Goal: Task Accomplishment & Management: Manage account settings

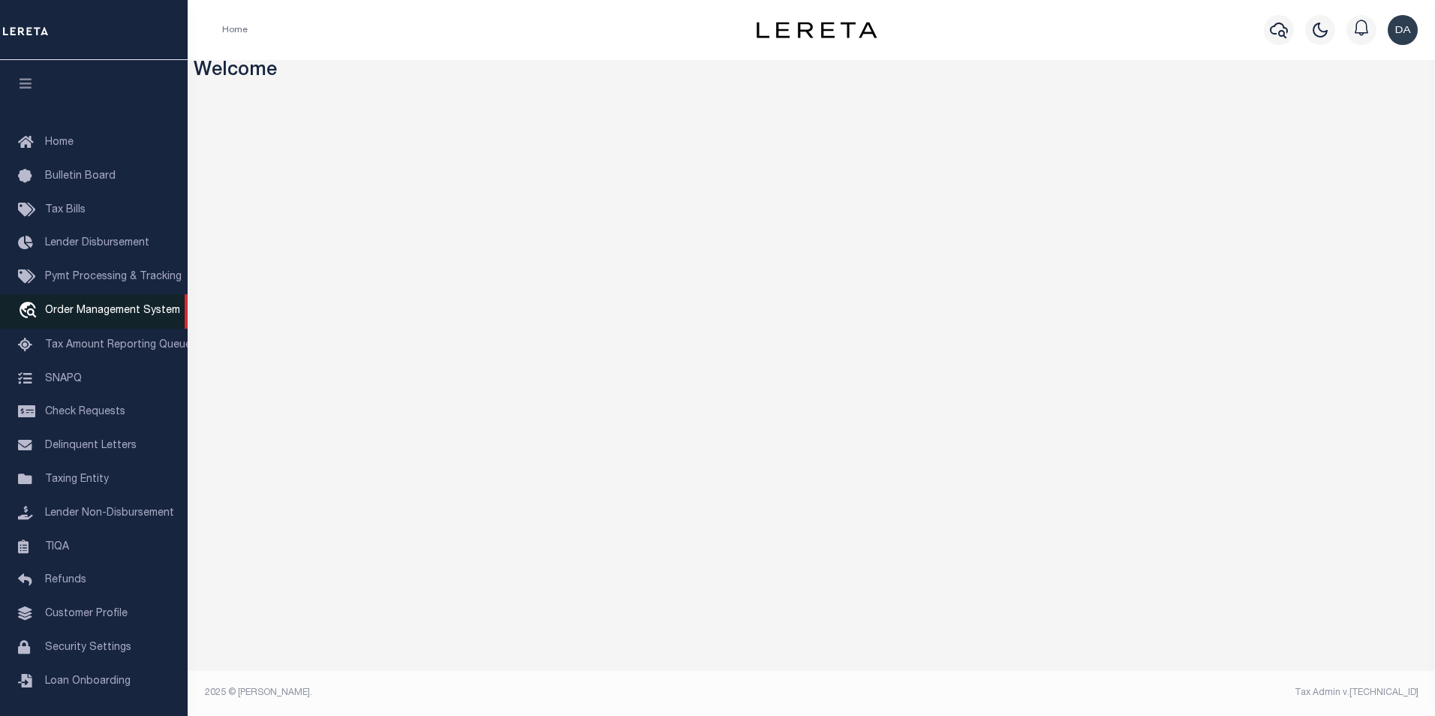
click at [124, 321] on link "travel_explore Order Management System" at bounding box center [94, 311] width 188 height 35
click at [406, 71] on h3 "Welcome" at bounding box center [812, 71] width 1236 height 23
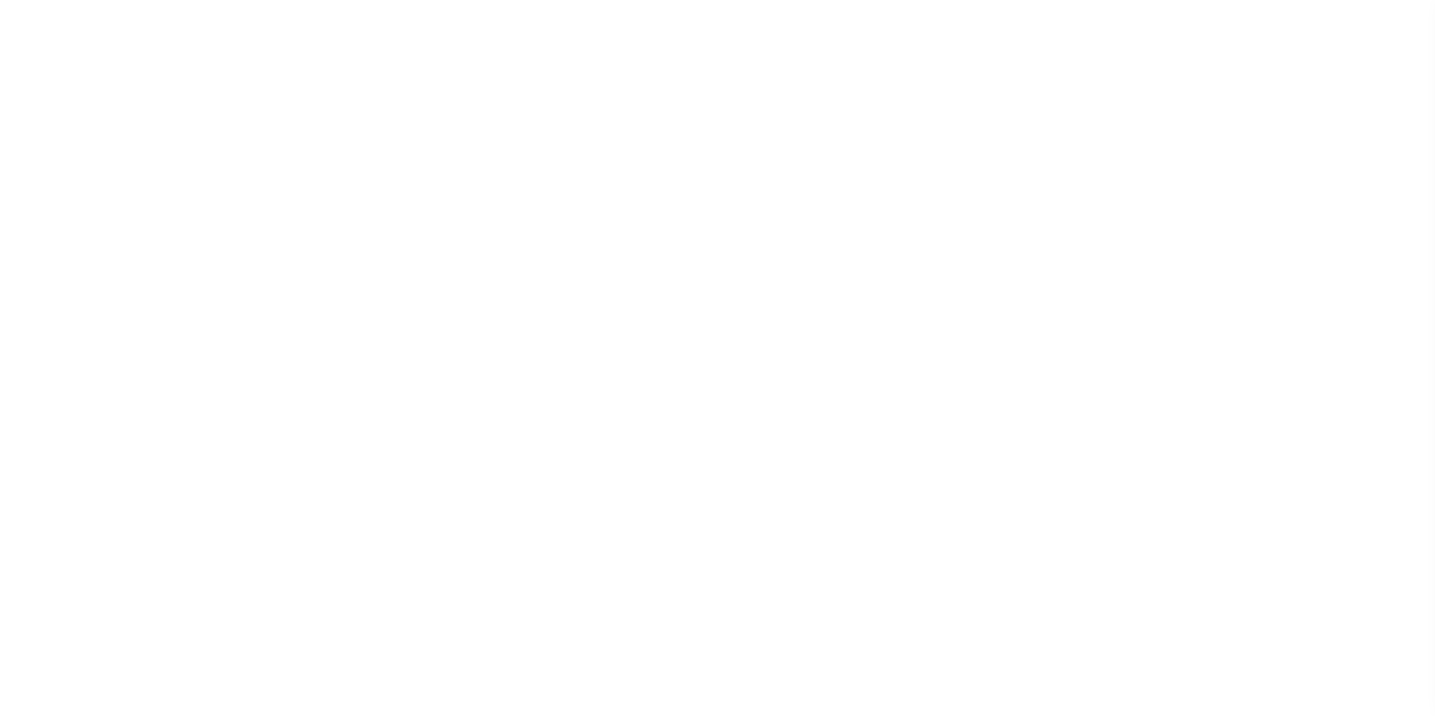
select select "200"
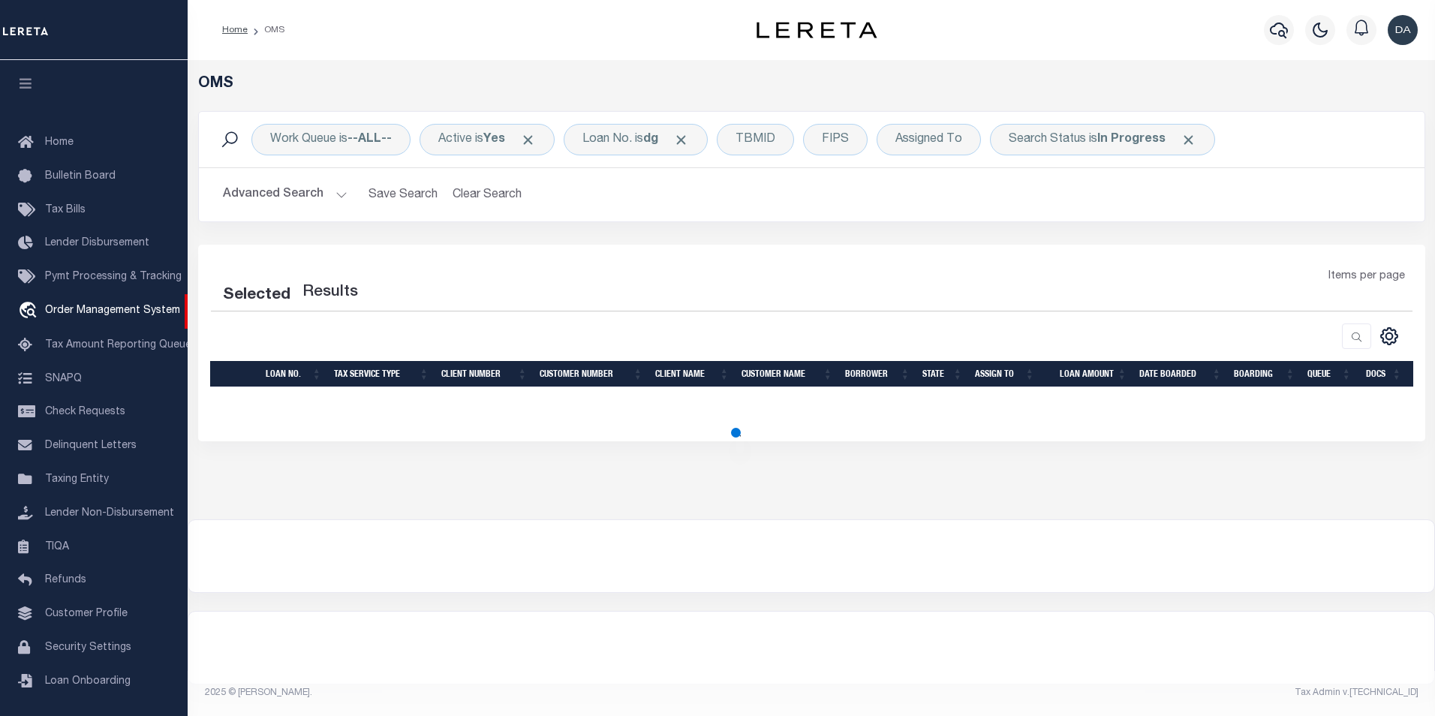
select select "200"
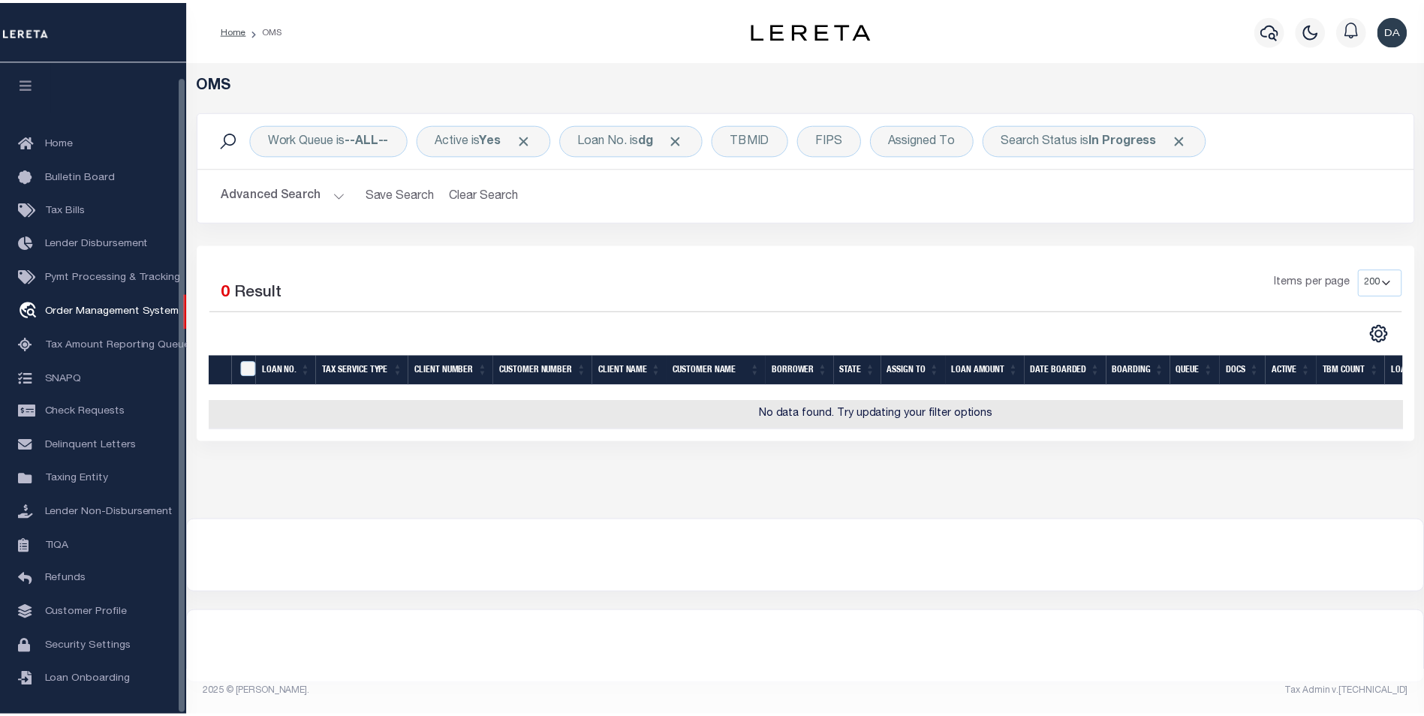
scroll to position [15, 0]
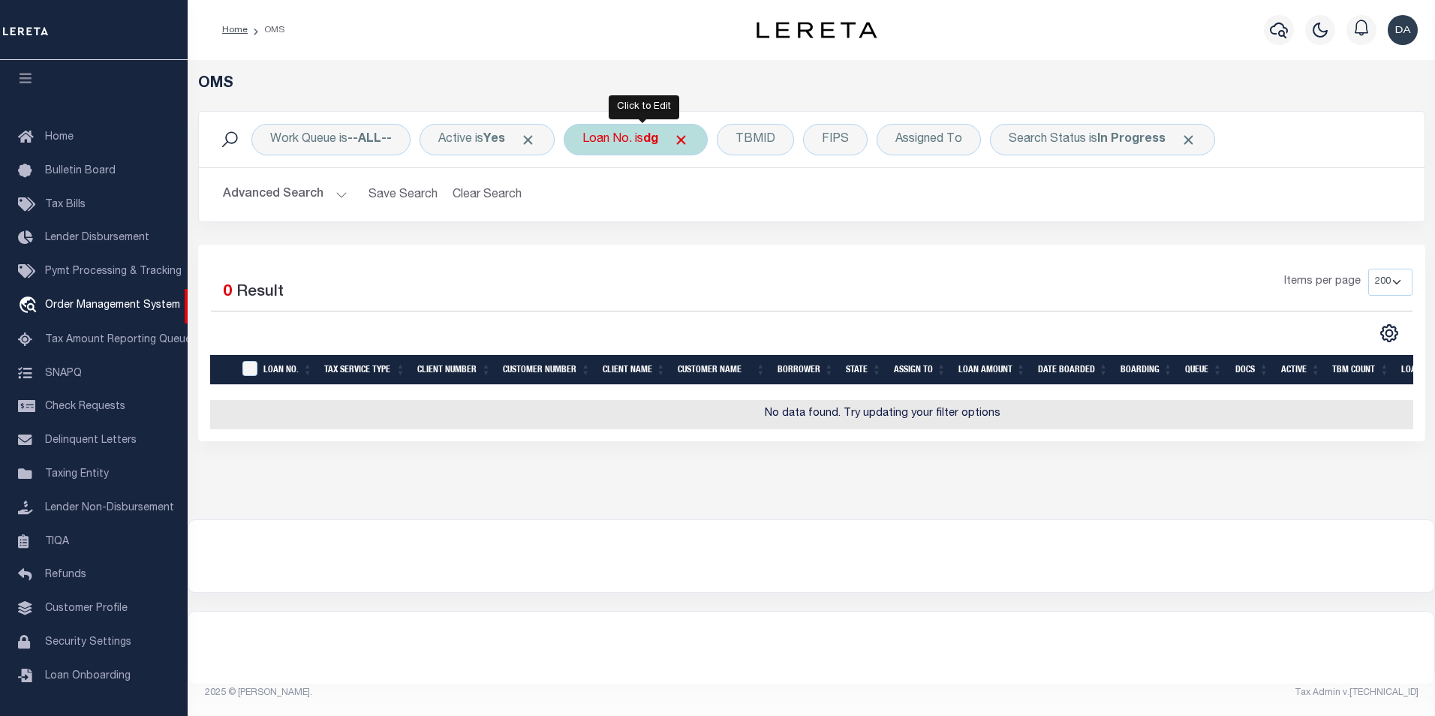
click at [597, 140] on div "Loan No. is dg" at bounding box center [636, 140] width 144 height 32
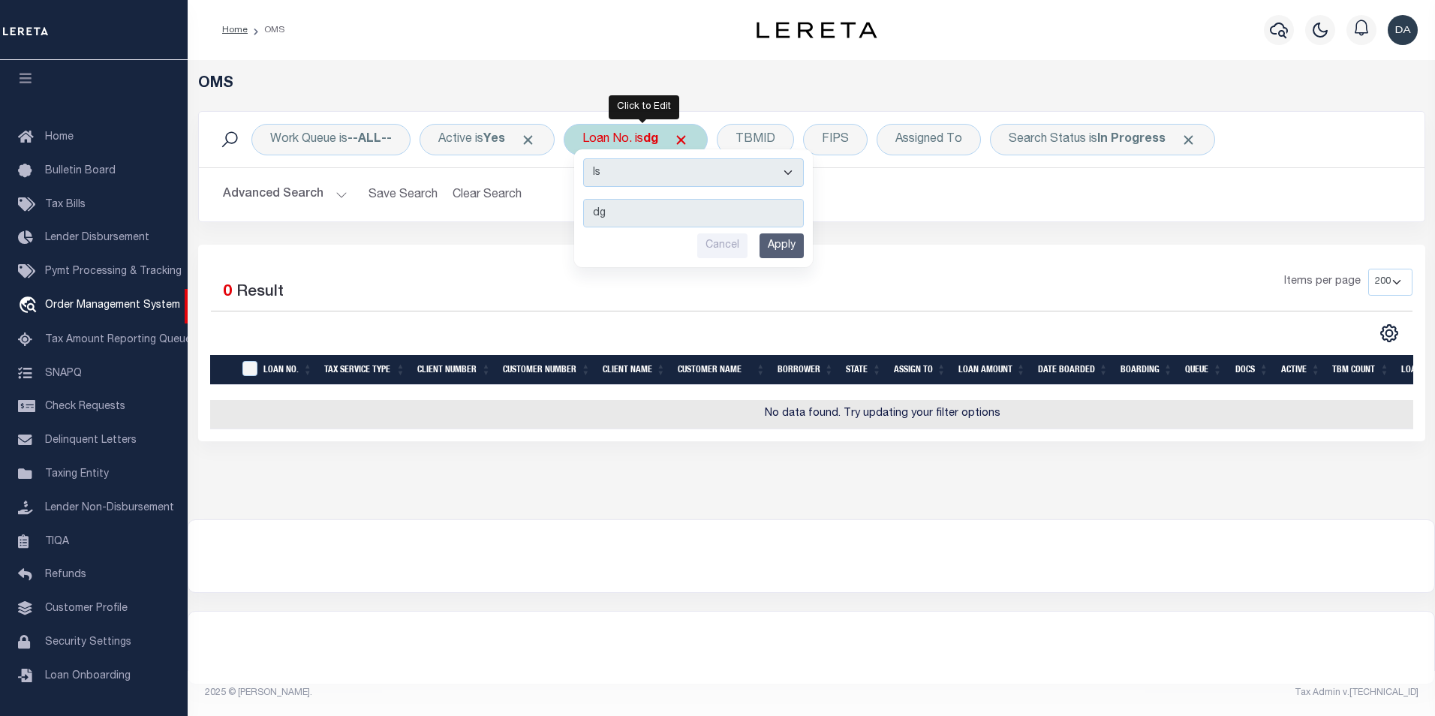
click at [614, 167] on select "Is Contains" at bounding box center [693, 172] width 221 height 29
click at [588, 158] on select "Is Contains" at bounding box center [693, 172] width 221 height 29
click at [625, 185] on select "Is Contains" at bounding box center [693, 172] width 221 height 29
select select "c"
click at [588, 158] on select "Is Contains" at bounding box center [693, 172] width 221 height 29
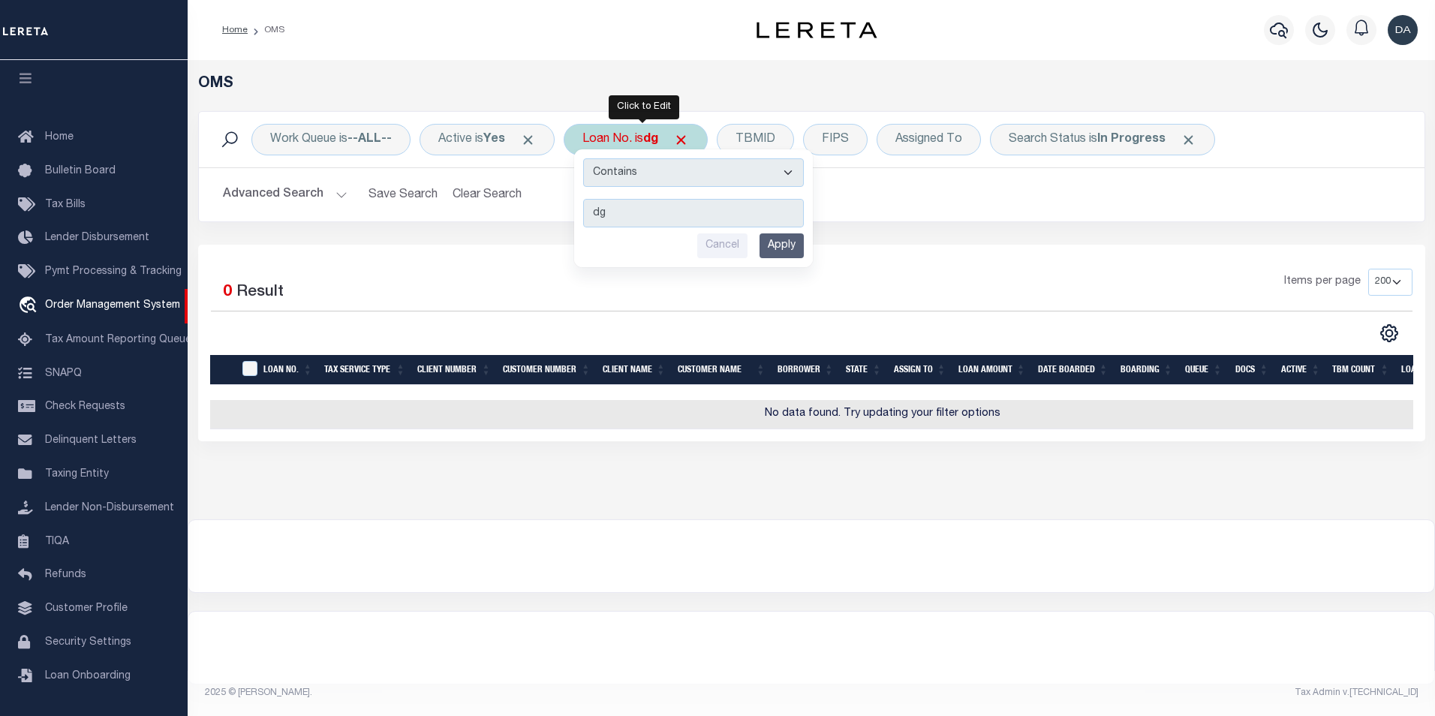
click at [798, 248] on input "Apply" at bounding box center [781, 245] width 44 height 25
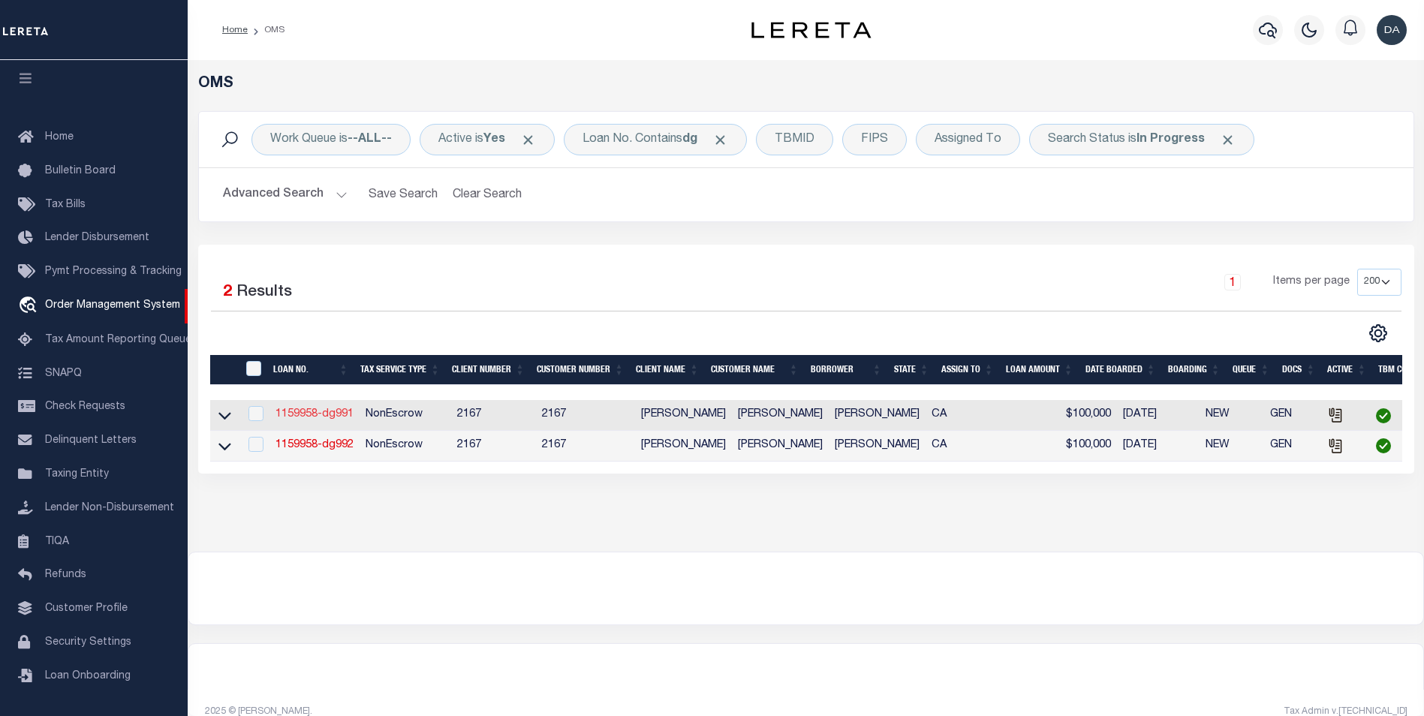
click at [323, 411] on link "1159958-dg991" at bounding box center [314, 414] width 78 height 11
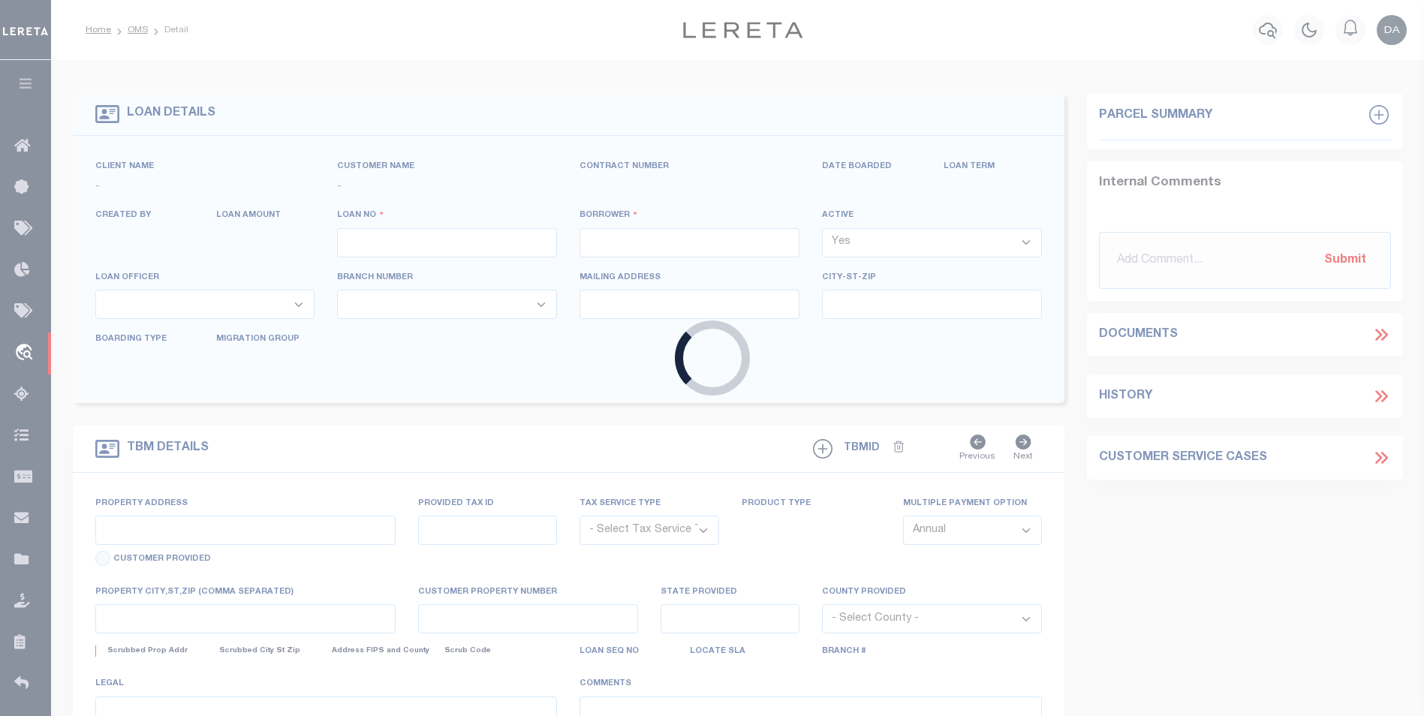
type input "1159958-dg991"
type input "[PERSON_NAME]"
select select
type input "91007"
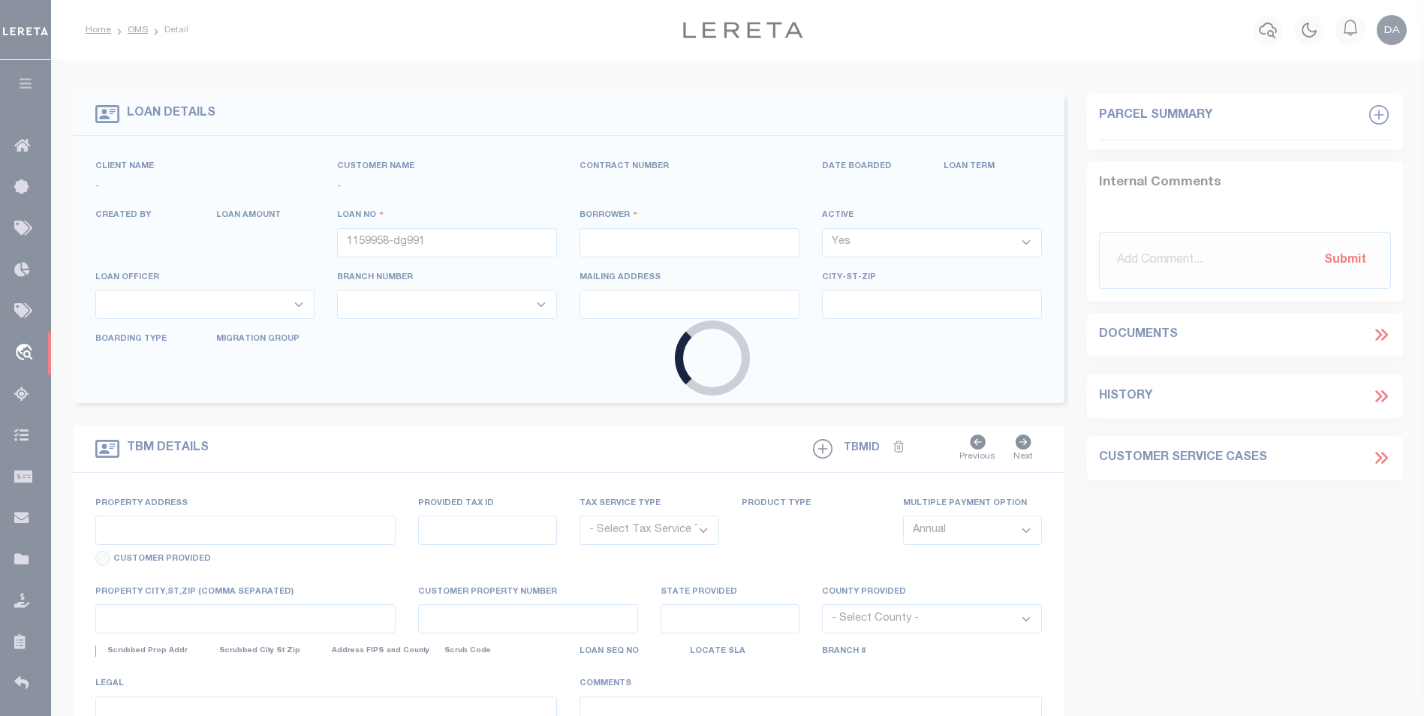
type input "[DATE]"
select select "10"
select select "NonEscrow"
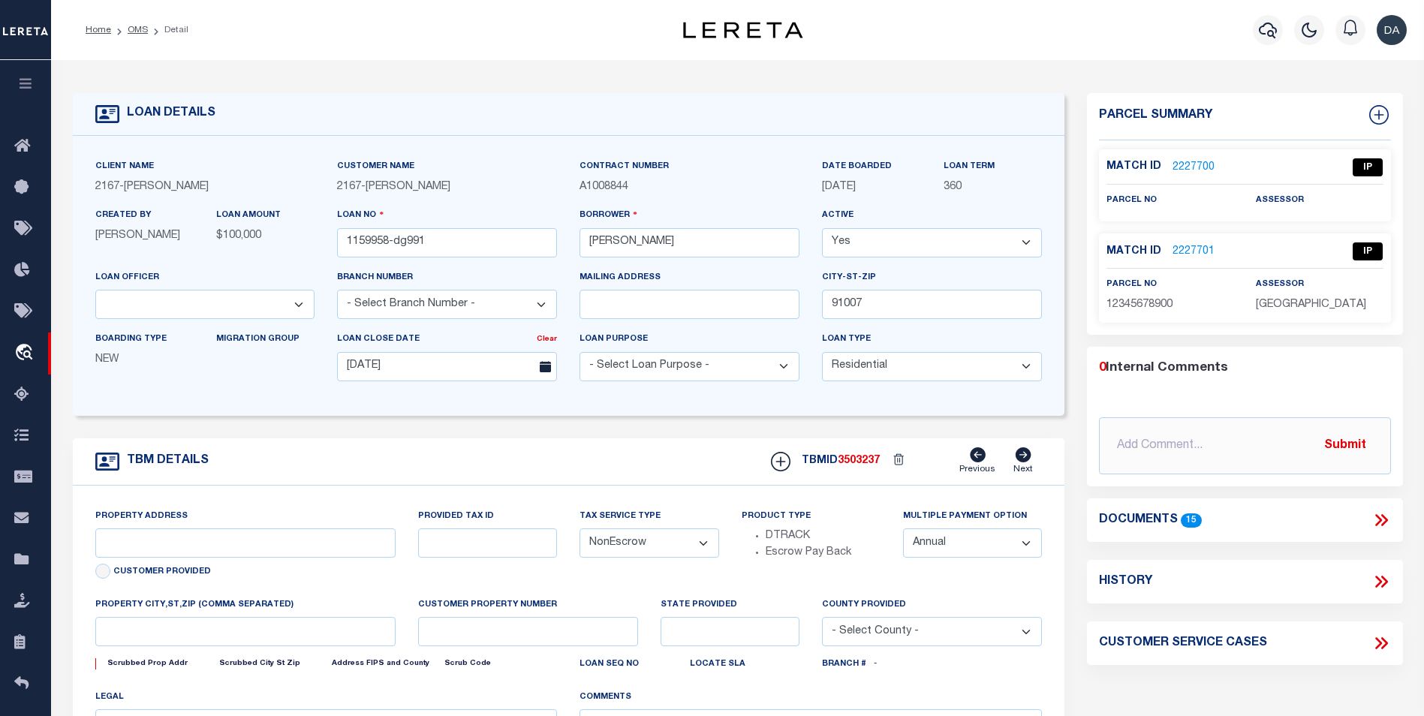
click at [1384, 514] on icon at bounding box center [1381, 520] width 20 height 20
type input "[STREET_ADDRESS]"
select select
type input "ARCADIA CA 91007"
type input "CA"
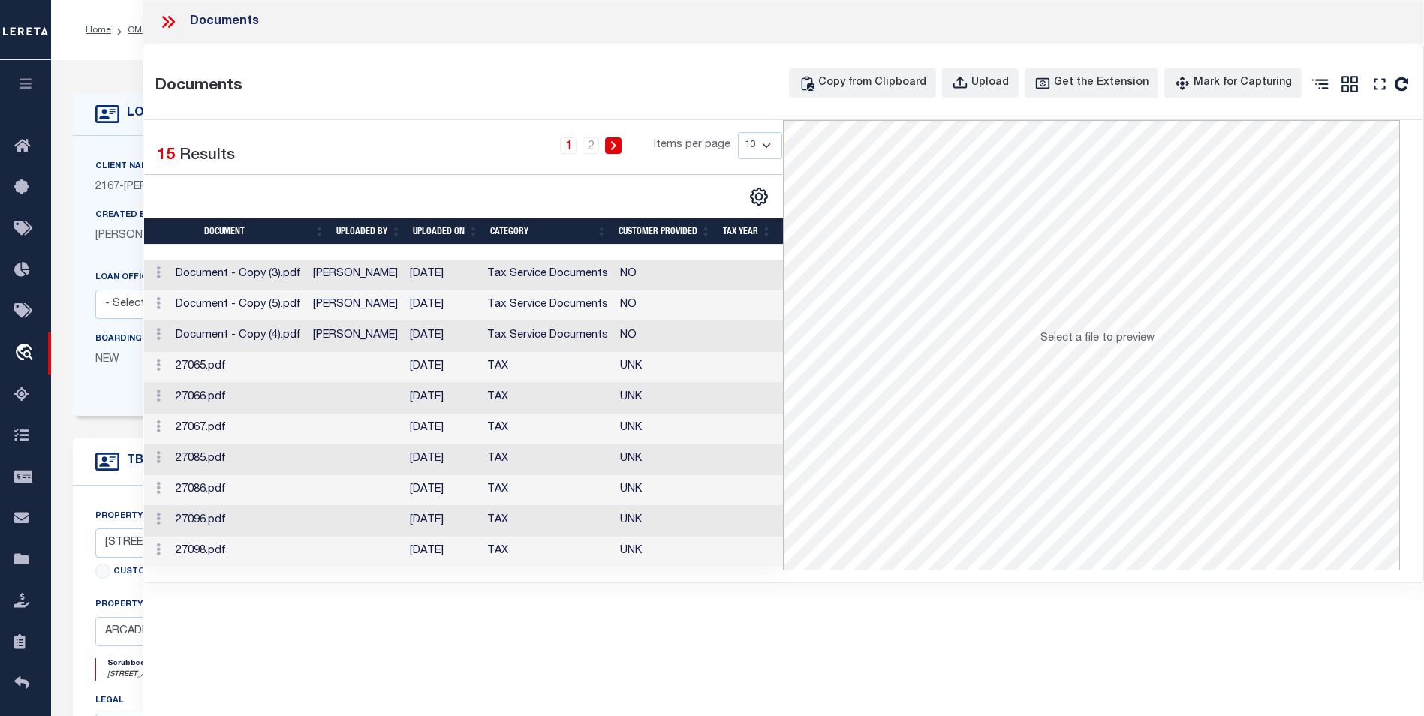
click at [240, 608] on div "Documents Documents Copy from Clipboard Upload Get the Extension Mark for Captu…" at bounding box center [783, 337] width 1281 height 675
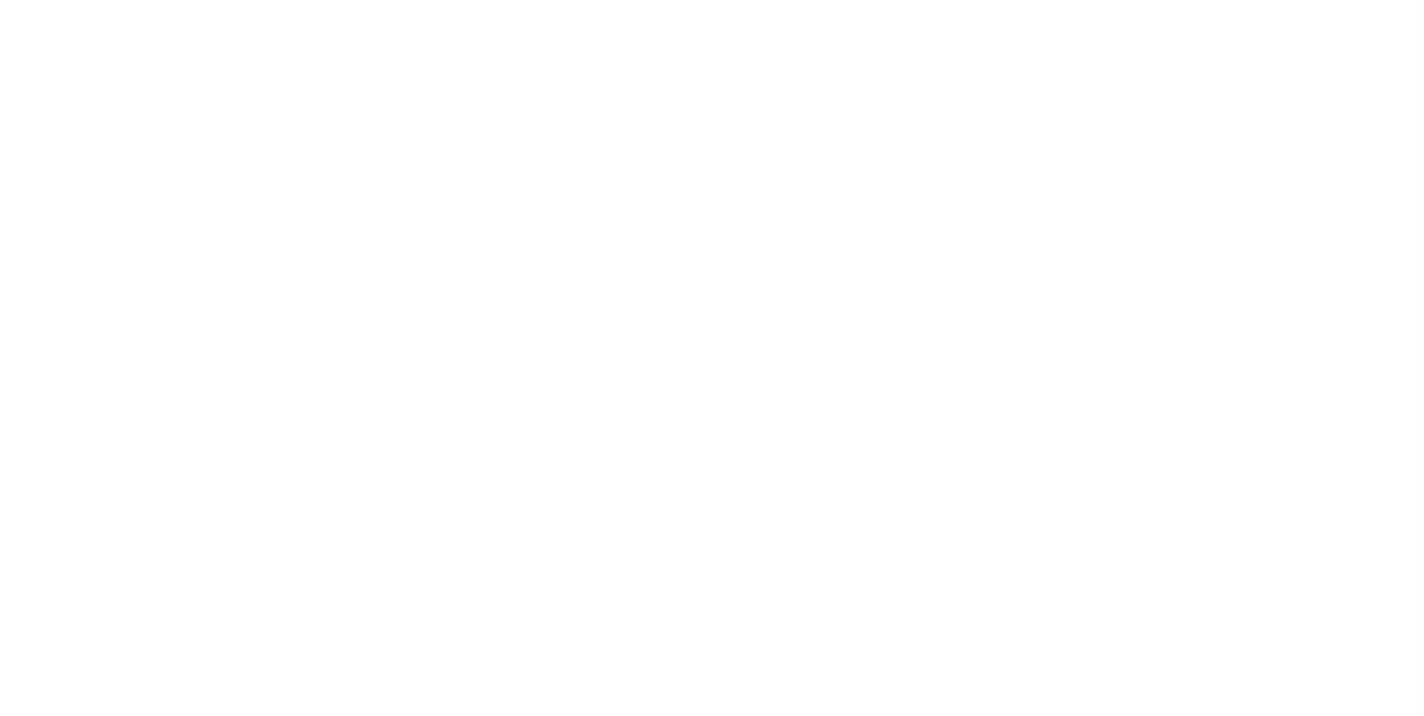
select select "10"
select select "NonEscrow"
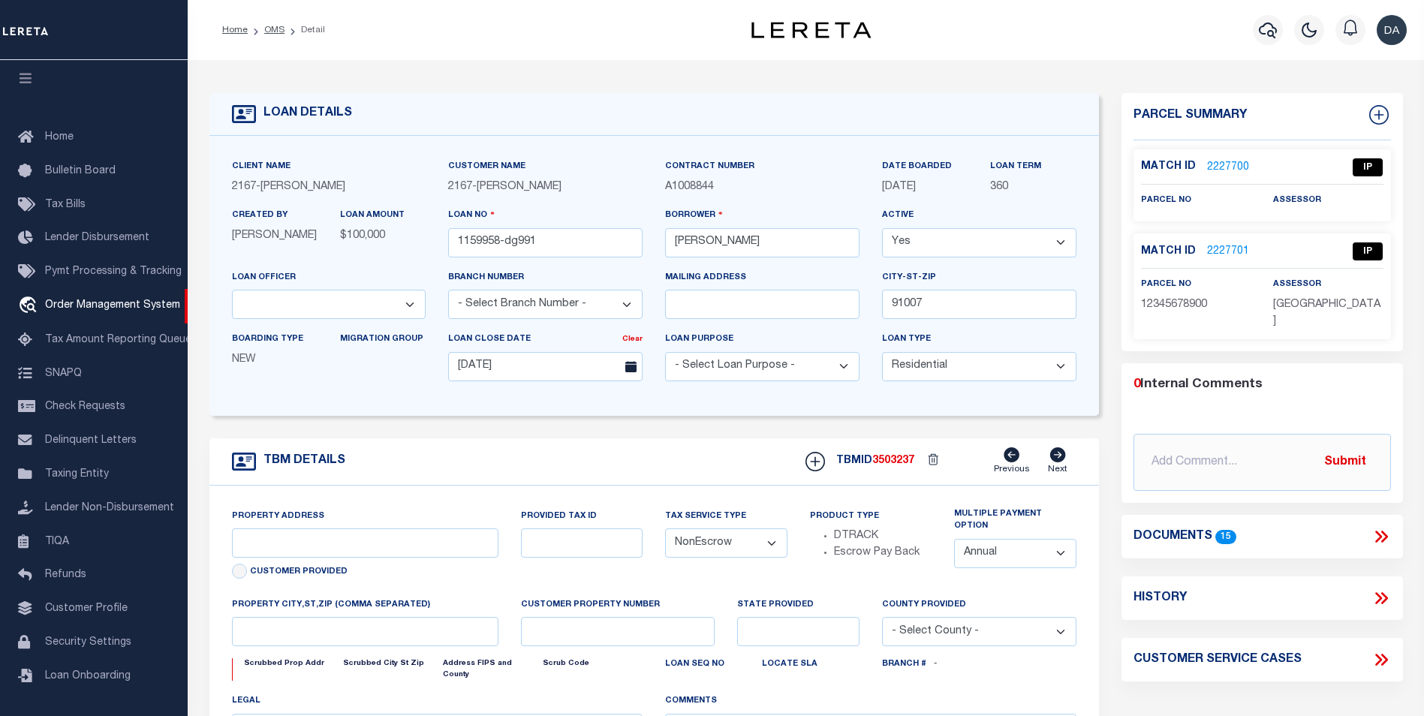
type input "[STREET_ADDRESS]"
select select
type input "ARCADIA CA 91007"
type input "CA"
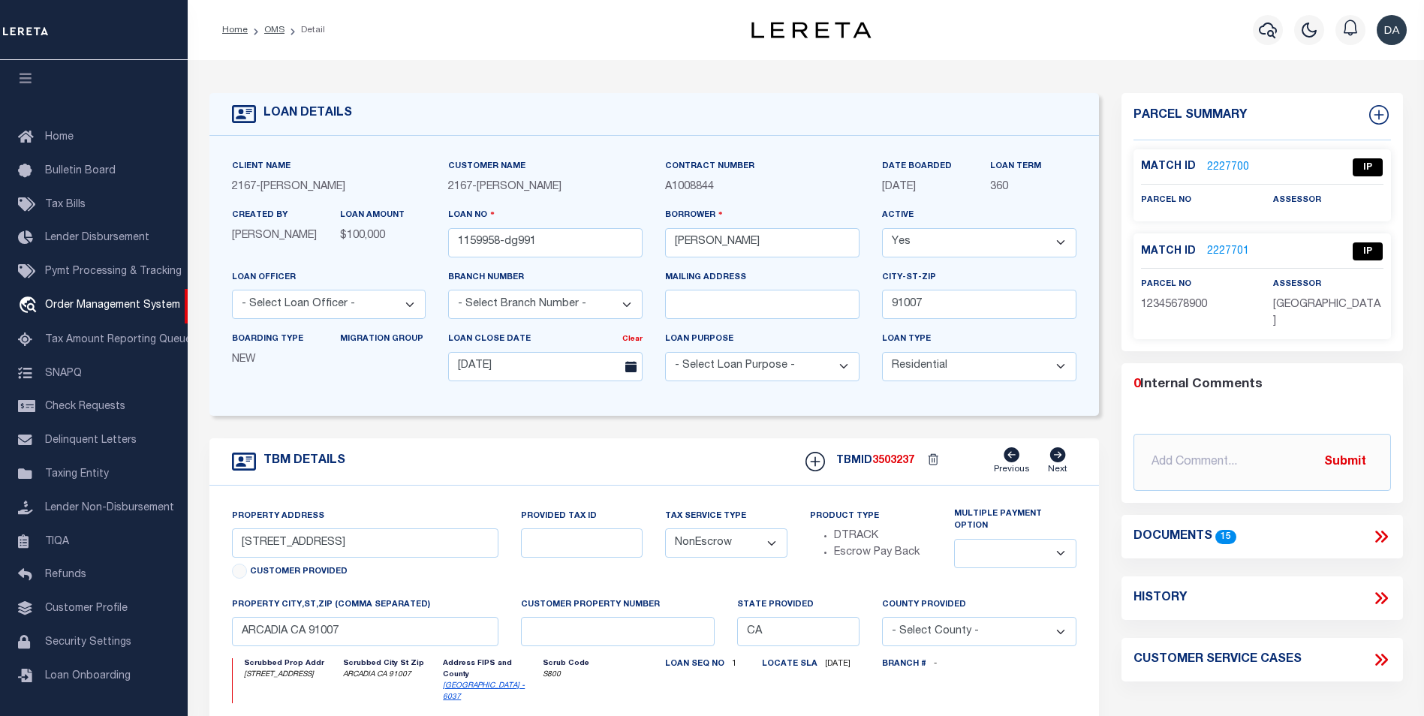
click at [608, 428] on form "LOAN DETAILS Client Name 2167 - [PERSON_NAME] Demo 2167" at bounding box center [653, 514] width 889 height 843
click at [499, 438] on form "LOAN DETAILS Client Name 2167 - [PERSON_NAME] Demo 2167" at bounding box center [653, 514] width 889 height 843
click at [1384, 531] on icon at bounding box center [1383, 537] width 7 height 12
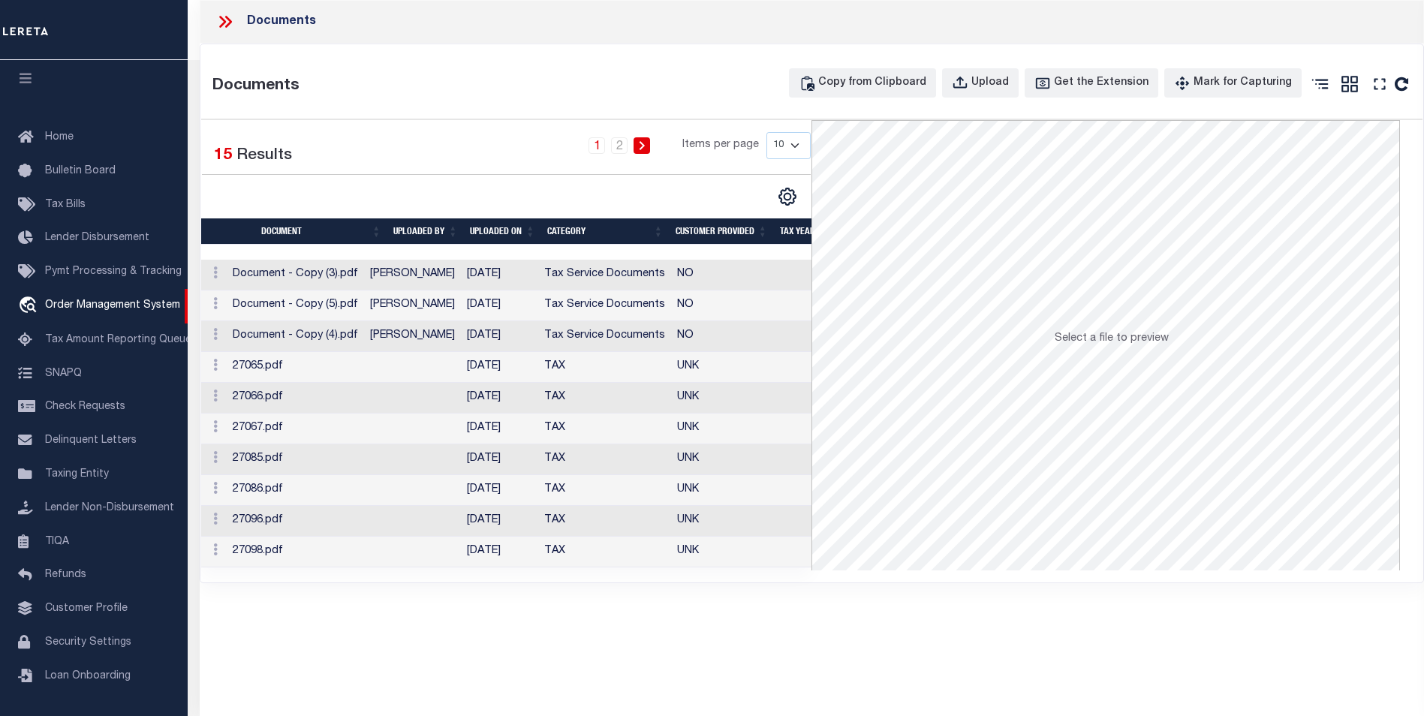
click at [701, 641] on div "Documents Documents Copy from Clipboard Upload Get the Extension Mark for Captu…" at bounding box center [812, 337] width 1224 height 675
click at [993, 80] on div "Upload" at bounding box center [990, 83] width 38 height 17
select select
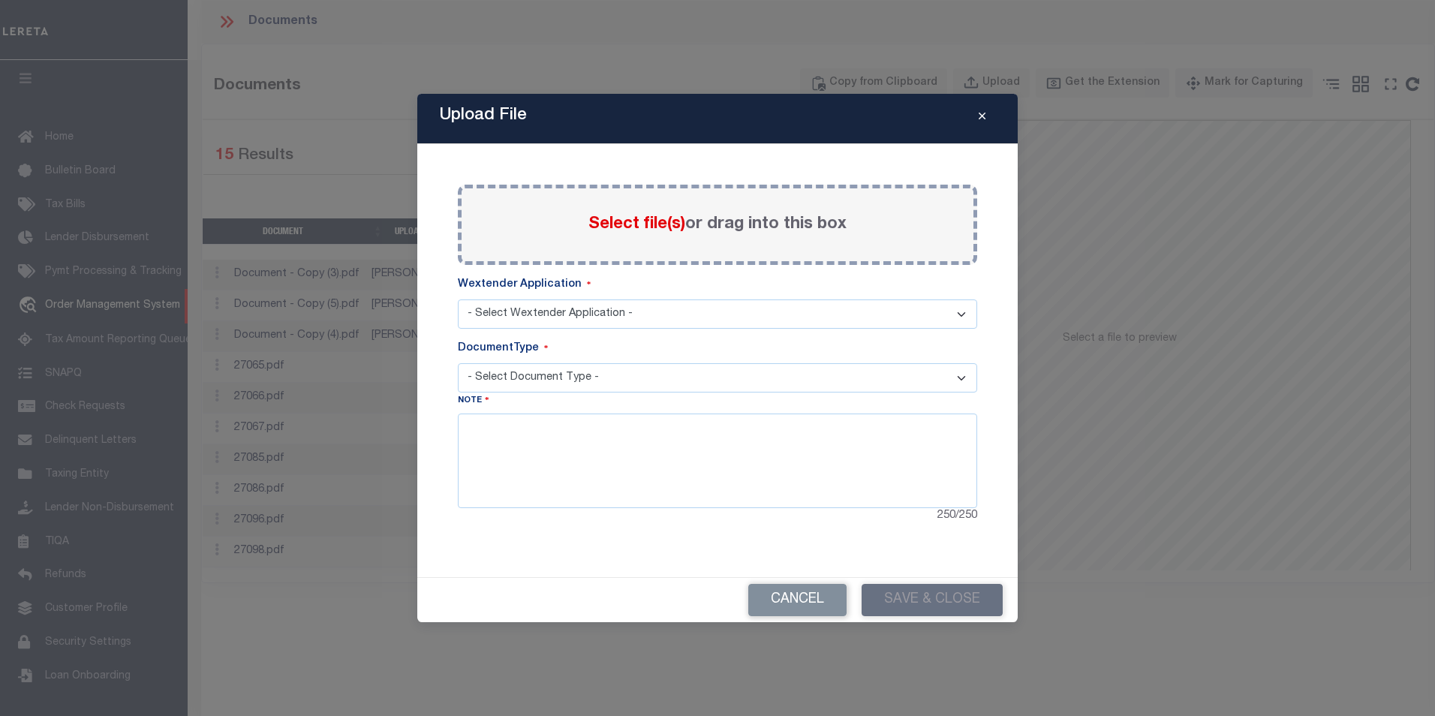
click at [558, 310] on select "- Select Wextender Application - Services Borrower Correspondence" at bounding box center [717, 313] width 519 height 29
select select "6"
click at [458, 299] on select "- Select Wextender Application - Services Borrower Correspondence" at bounding box center [717, 313] width 519 height 29
drag, startPoint x: 492, startPoint y: 378, endPoint x: 489, endPoint y: 393, distance: 15.5
click at [492, 378] on select "- Select Document Type - Tax Service Documents" at bounding box center [717, 377] width 519 height 29
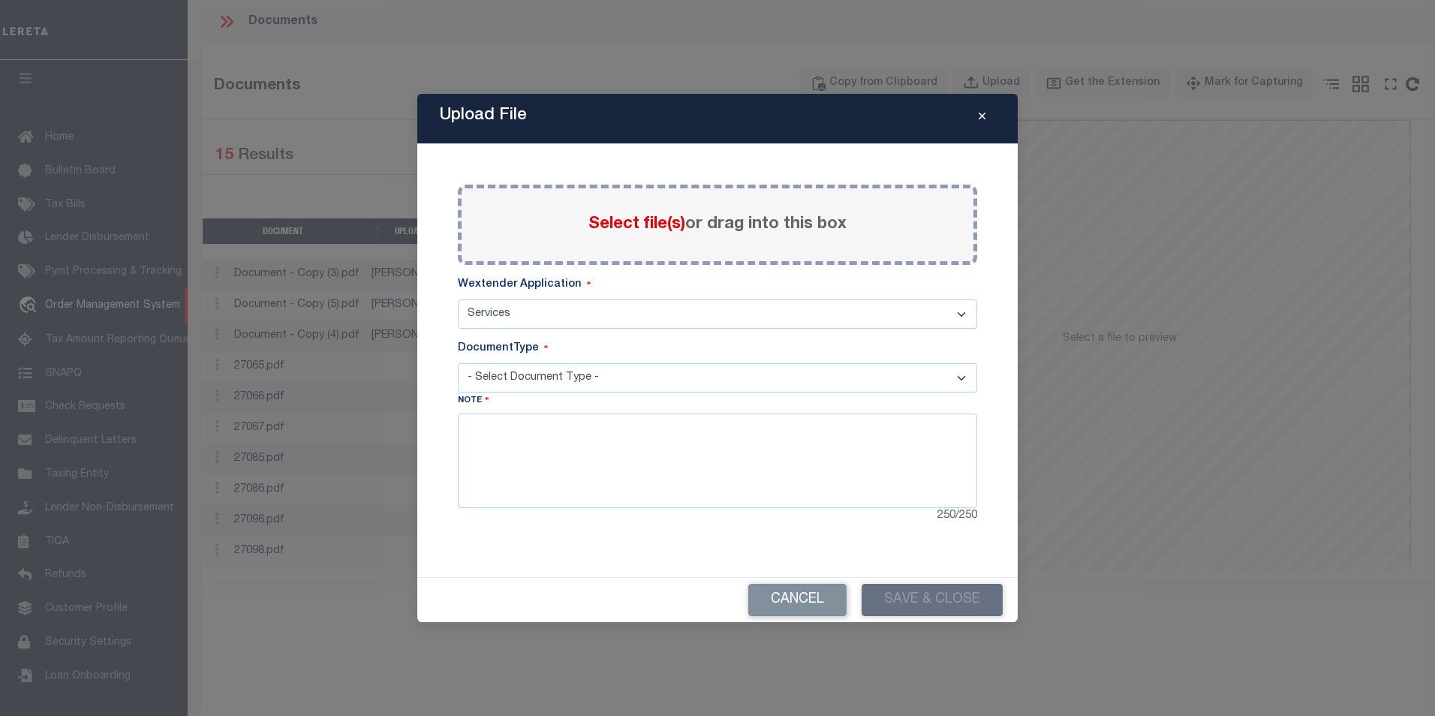
select select "TAX"
click at [458, 363] on select "- Select Document Type - Tax Service Documents" at bounding box center [717, 377] width 519 height 29
click at [503, 446] on textarea at bounding box center [717, 460] width 519 height 95
type textarea "fsdfsdf"
click at [576, 572] on div "Upload File Paste copied image or file into this box Select file(s) or drag int…" at bounding box center [717, 358] width 600 height 528
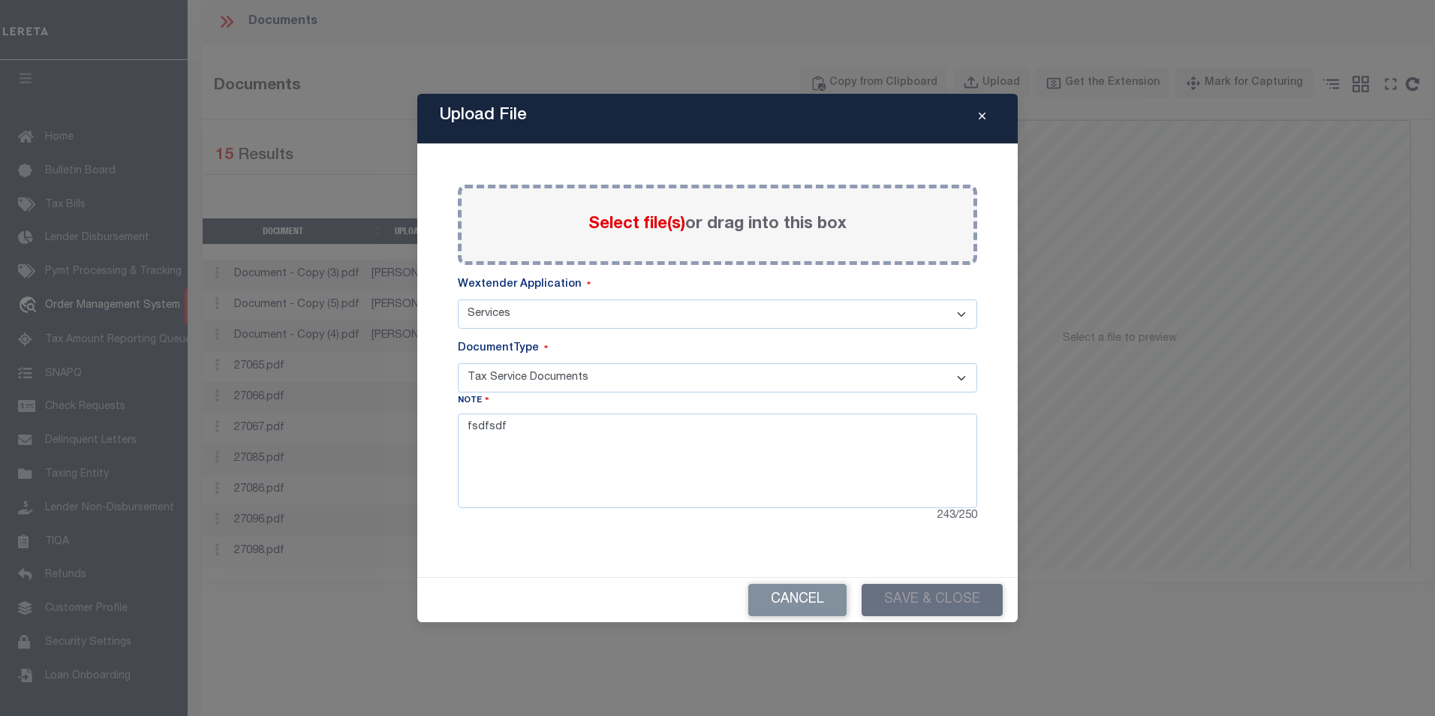
click at [952, 603] on div "Cancel Save & Close" at bounding box center [717, 600] width 600 height 44
click at [627, 227] on span "Select file(s)" at bounding box center [636, 224] width 97 height 17
click at [0, 0] on input "Select file(s) or drag into this box" at bounding box center [0, 0] width 0 height 0
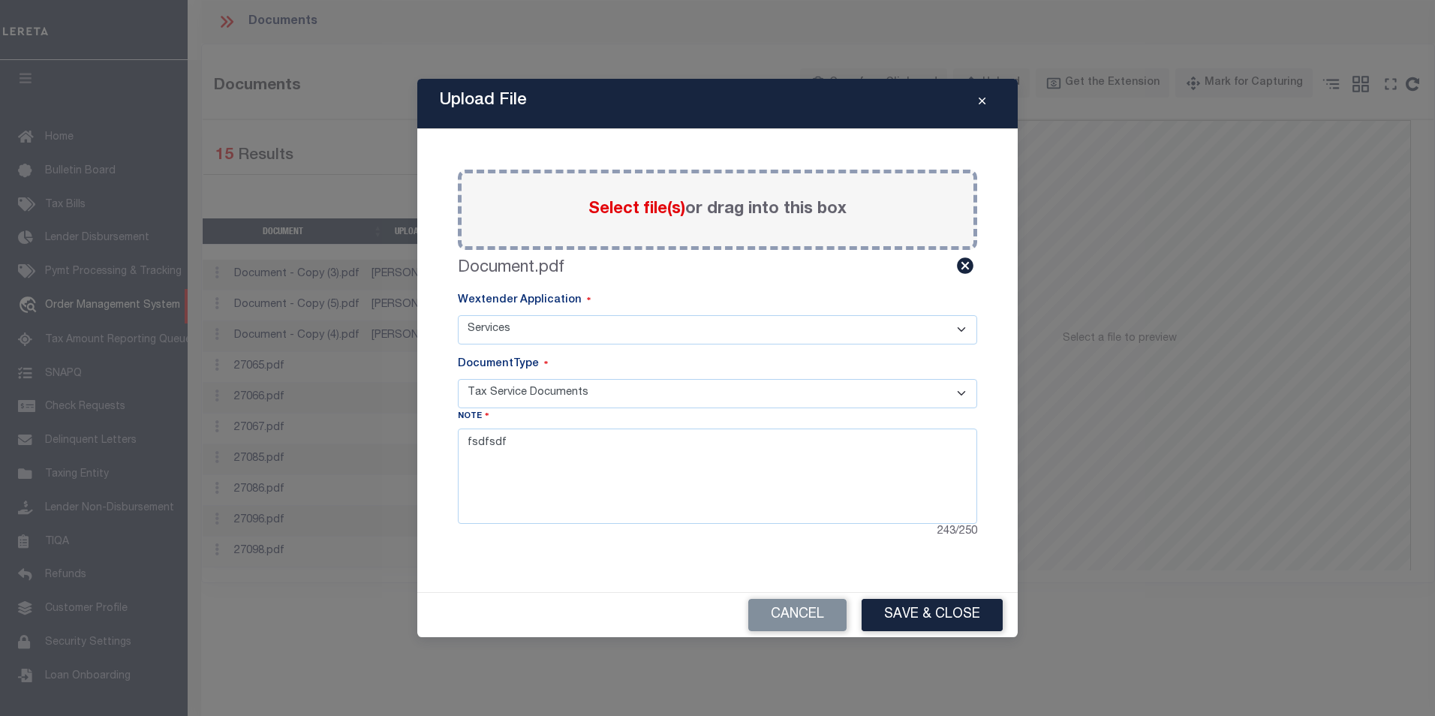
click at [603, 594] on div "Cancel Save & Close" at bounding box center [717, 615] width 600 height 44
click at [791, 611] on button "Cancel" at bounding box center [797, 615] width 98 height 32
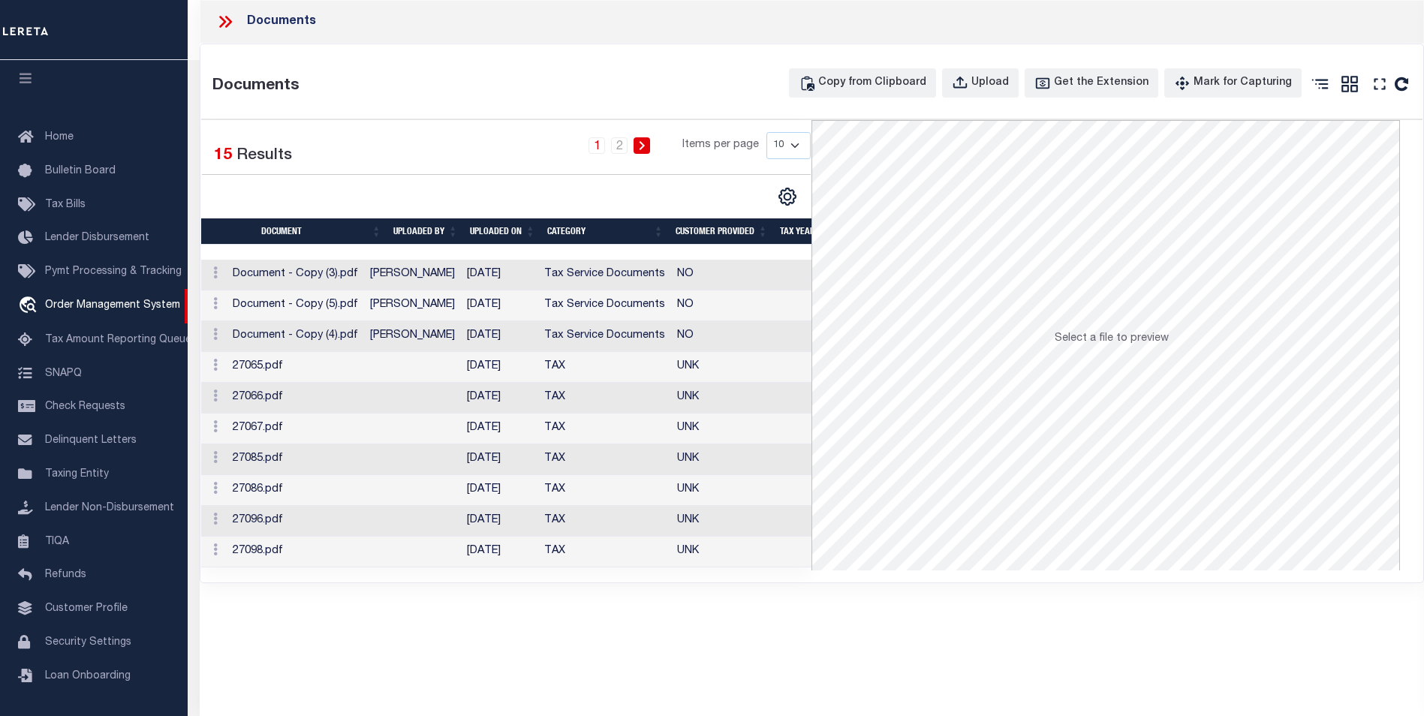
click at [667, 637] on div "Documents Documents Copy from Clipboard Upload Get the Extension Mark for Captu…" at bounding box center [812, 337] width 1224 height 675
